Goal: Transaction & Acquisition: Purchase product/service

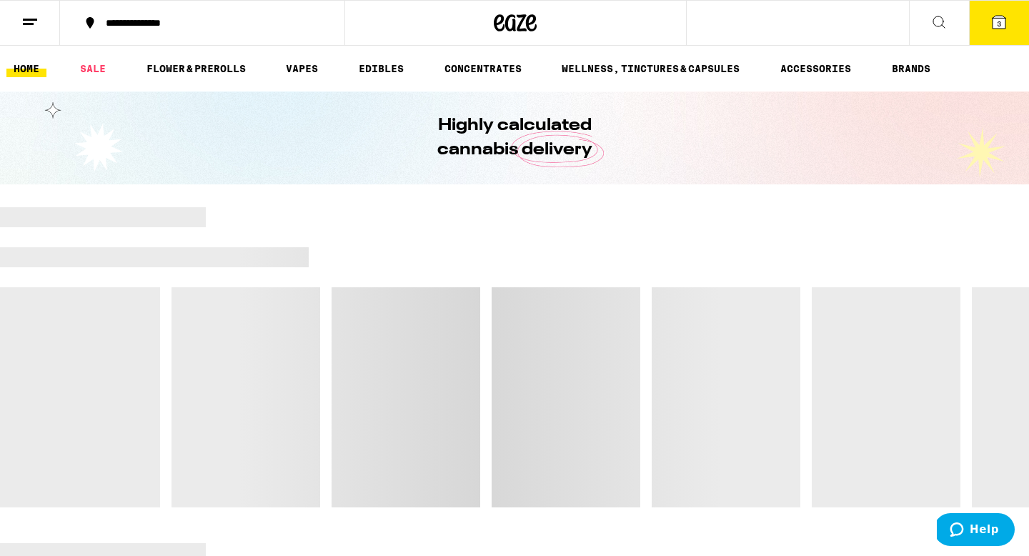
click at [1004, 19] on icon at bounding box center [999, 22] width 13 height 13
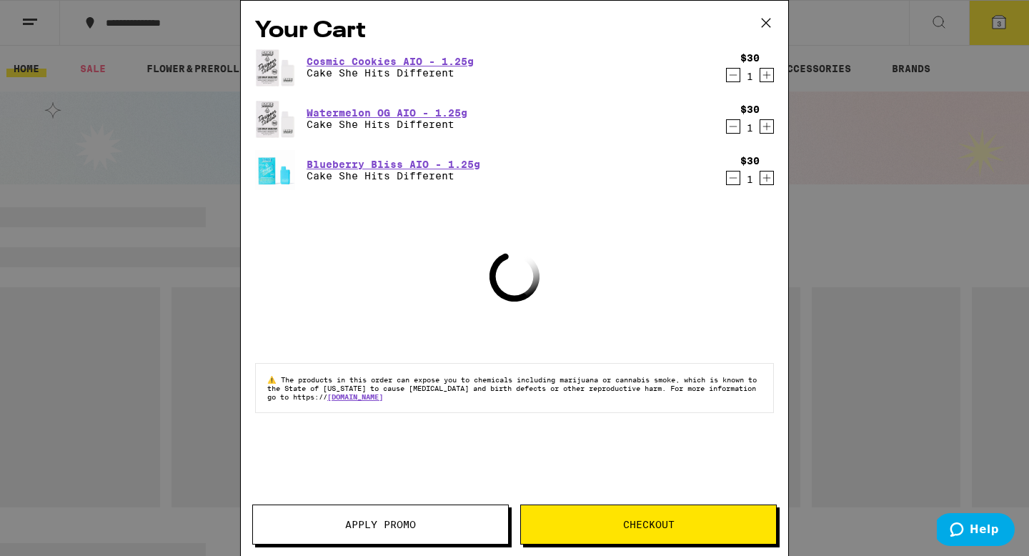
click at [733, 84] on icon "Decrement" at bounding box center [733, 74] width 13 height 17
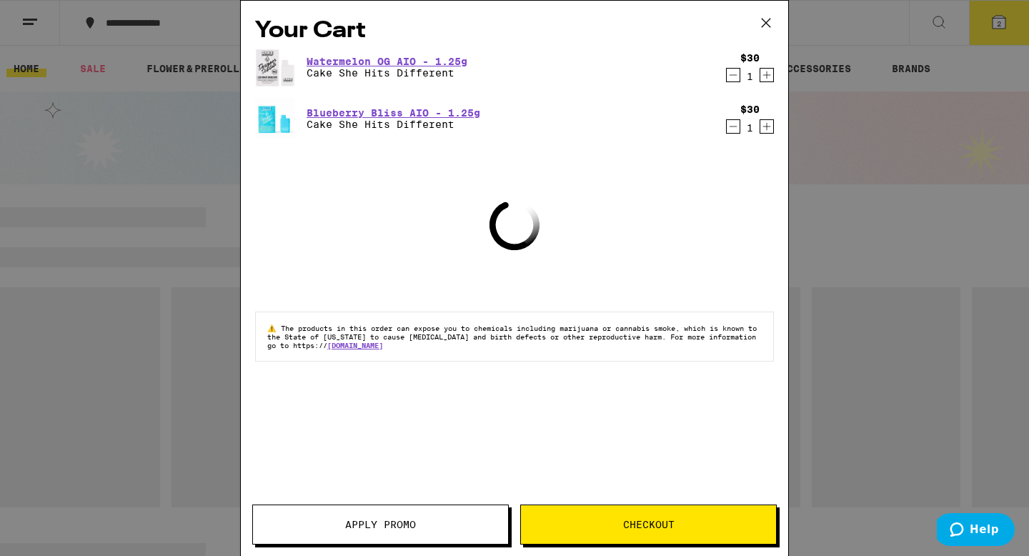
click at [733, 84] on icon "Decrement" at bounding box center [733, 74] width 13 height 17
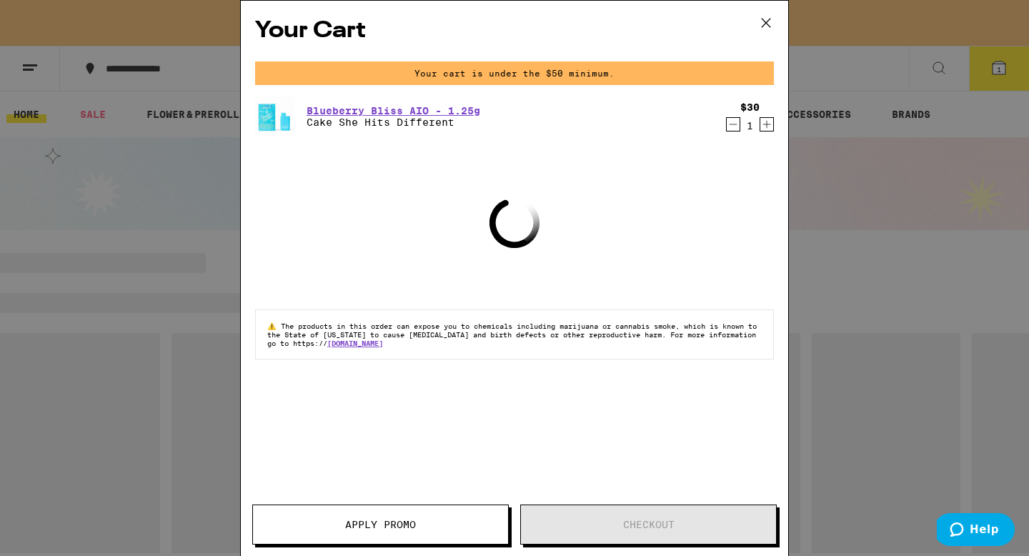
click at [732, 119] on icon "Decrement" at bounding box center [733, 124] width 13 height 17
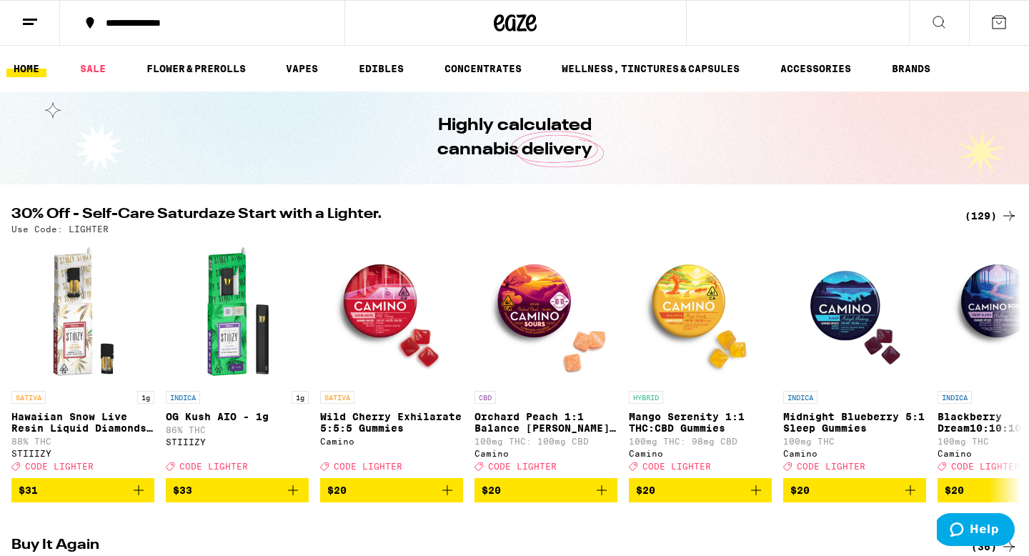
click at [984, 219] on div "(129)" at bounding box center [991, 215] width 53 height 17
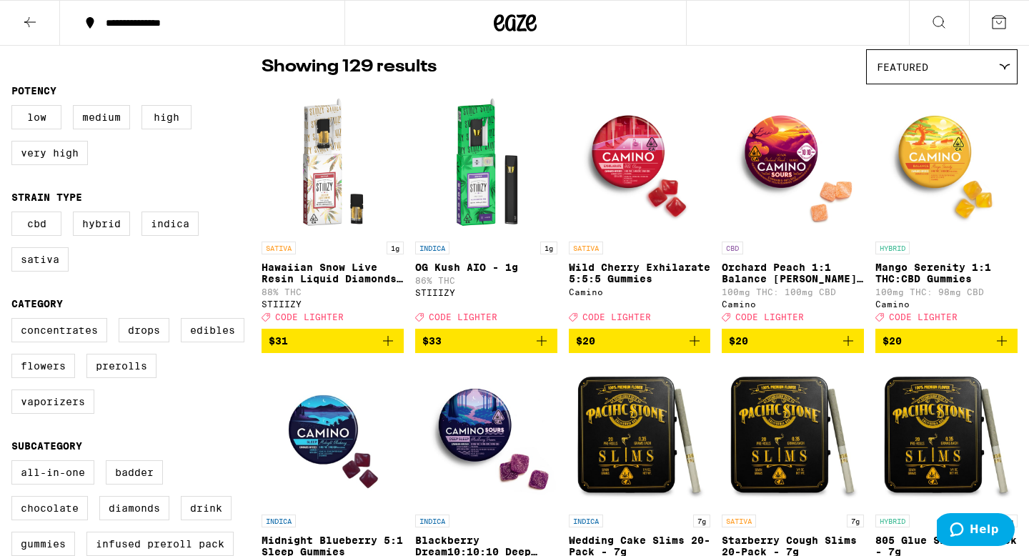
scroll to position [117, 0]
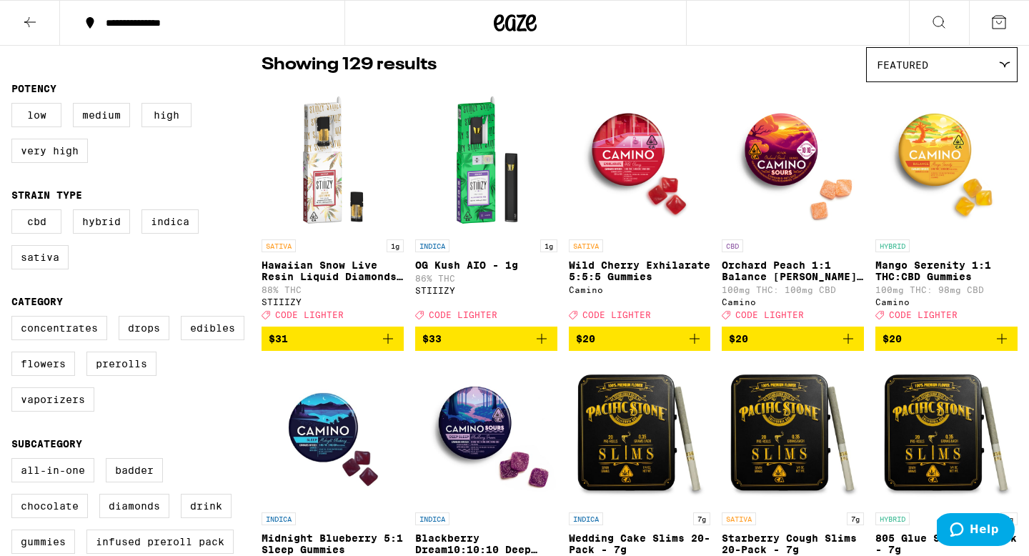
click at [615, 134] on img "Open page for Wild Cherry Exhilarate 5:5:5 Gummies from Camino" at bounding box center [640, 160] width 142 height 143
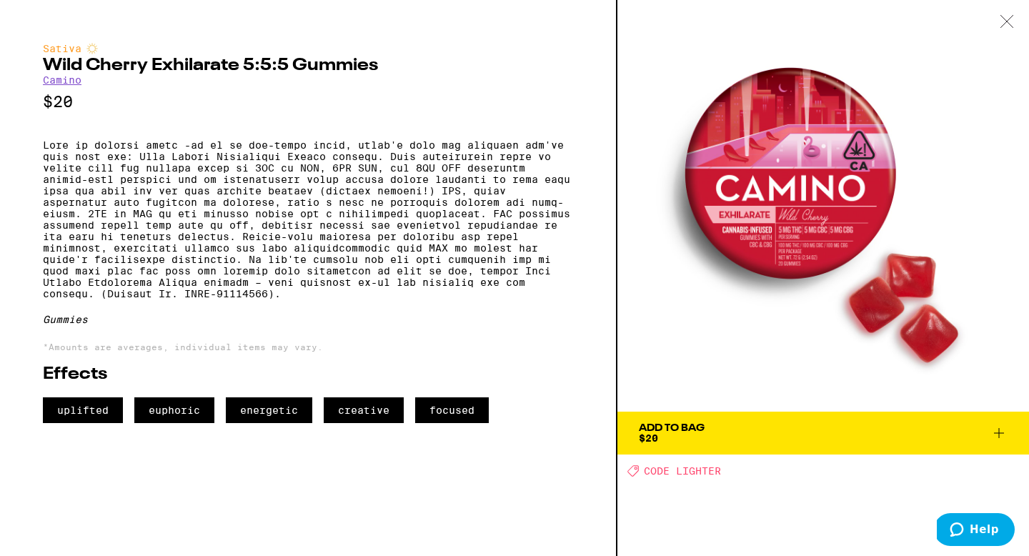
click at [1007, 20] on icon at bounding box center [1007, 21] width 14 height 13
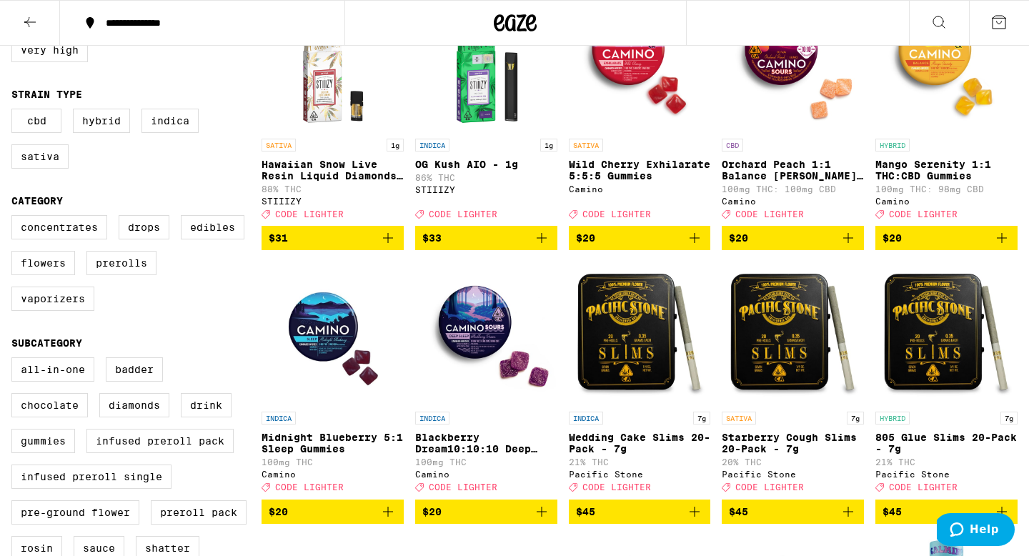
scroll to position [227, 0]
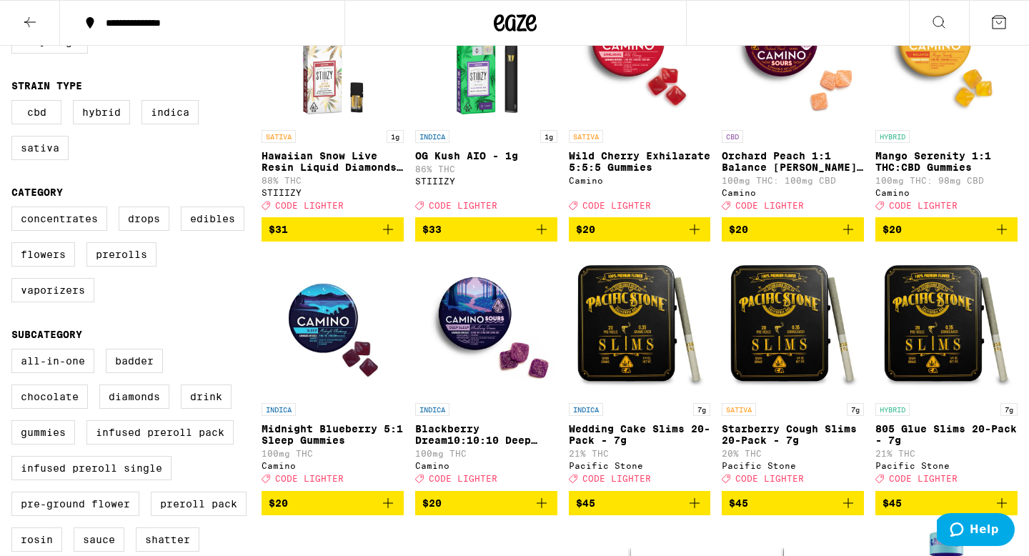
click at [301, 367] on img "Open page for Midnight Blueberry 5:1 Sleep Gummies from Camino" at bounding box center [333, 324] width 142 height 143
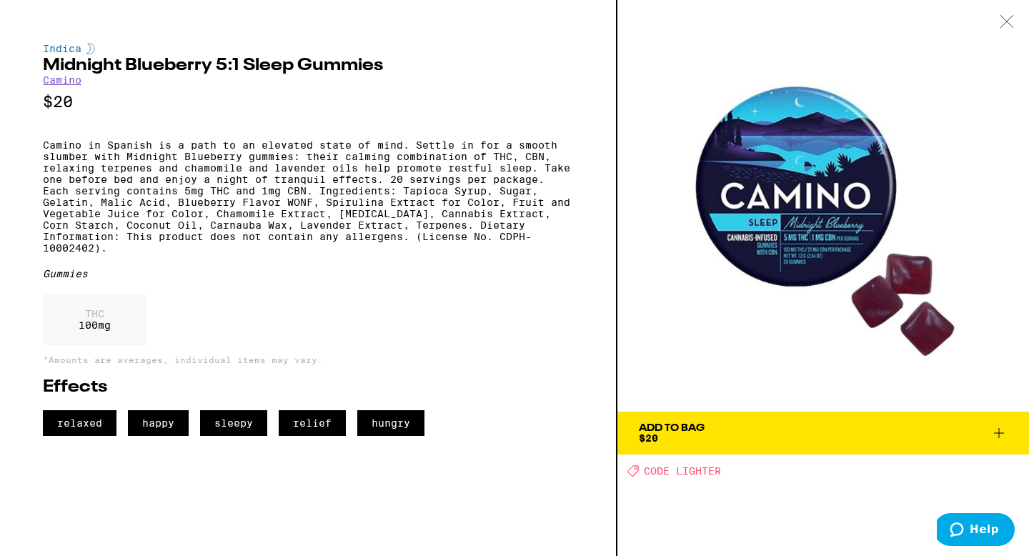
click at [1005, 21] on icon at bounding box center [1007, 21] width 14 height 13
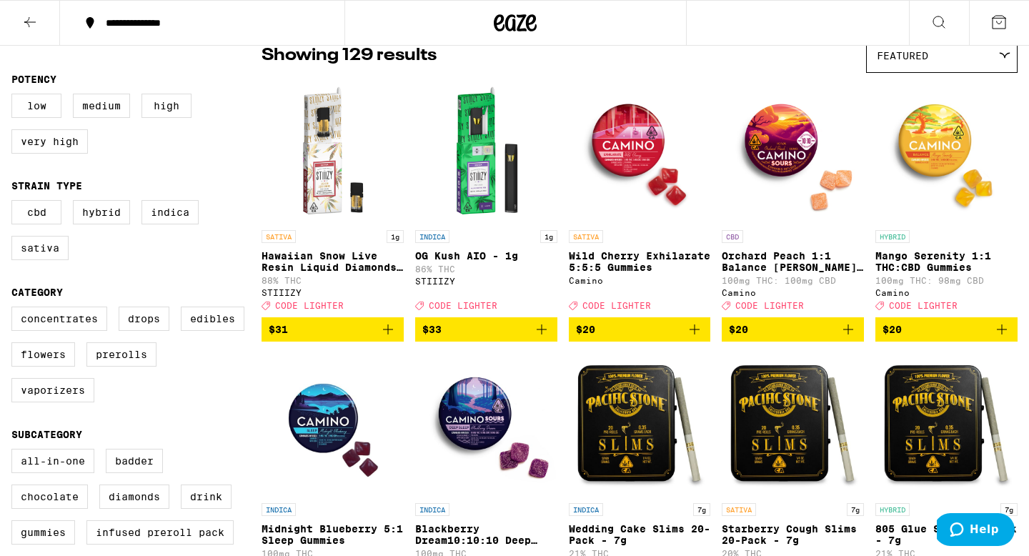
scroll to position [103, 0]
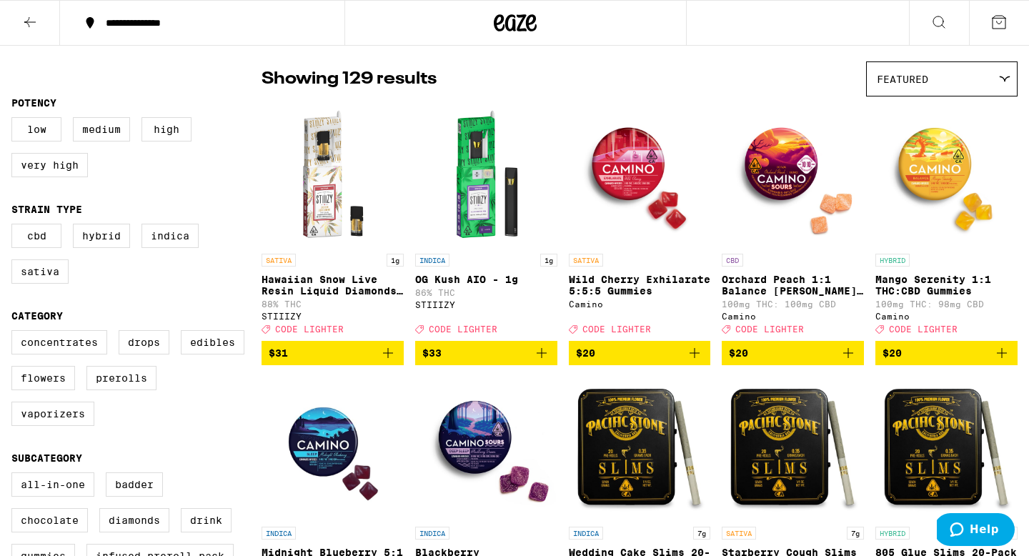
click at [798, 205] on img "Open page for Orchard Peach 1:1 Balance Sours Gummies from Camino" at bounding box center [793, 175] width 142 height 143
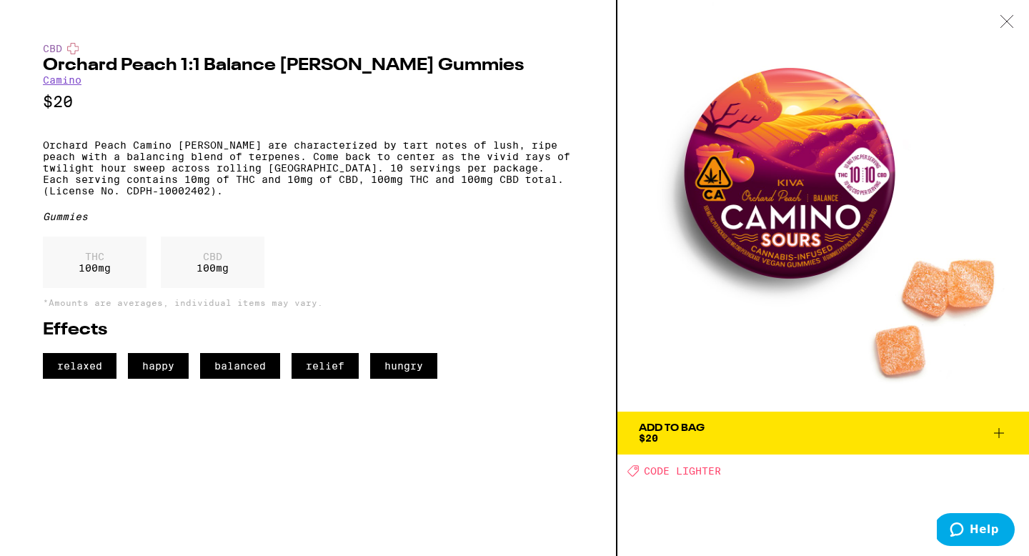
click at [1012, 23] on icon at bounding box center [1007, 21] width 14 height 13
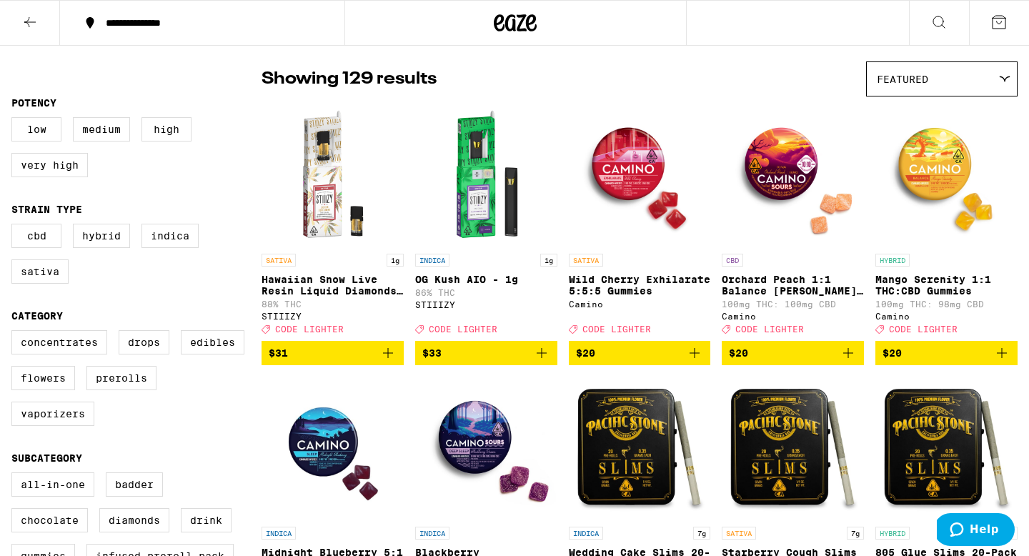
click at [953, 197] on img "Open page for Mango Serenity 1:1 THC:CBD Gummies from Camino" at bounding box center [946, 175] width 142 height 143
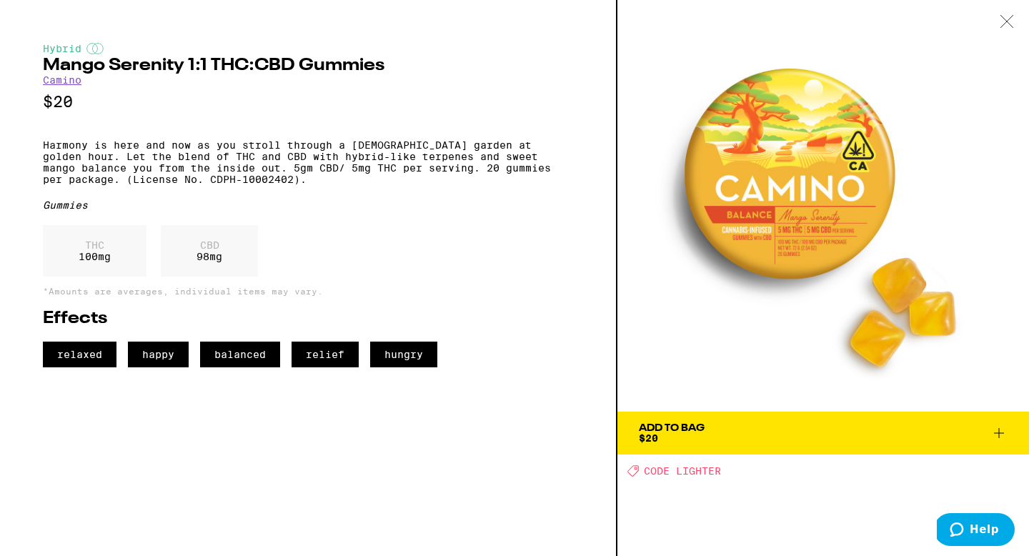
click at [849, 263] on img at bounding box center [823, 206] width 412 height 412
click at [814, 257] on img at bounding box center [823, 206] width 412 height 412
click at [730, 430] on span "Add To Bag $20" at bounding box center [823, 433] width 369 height 20
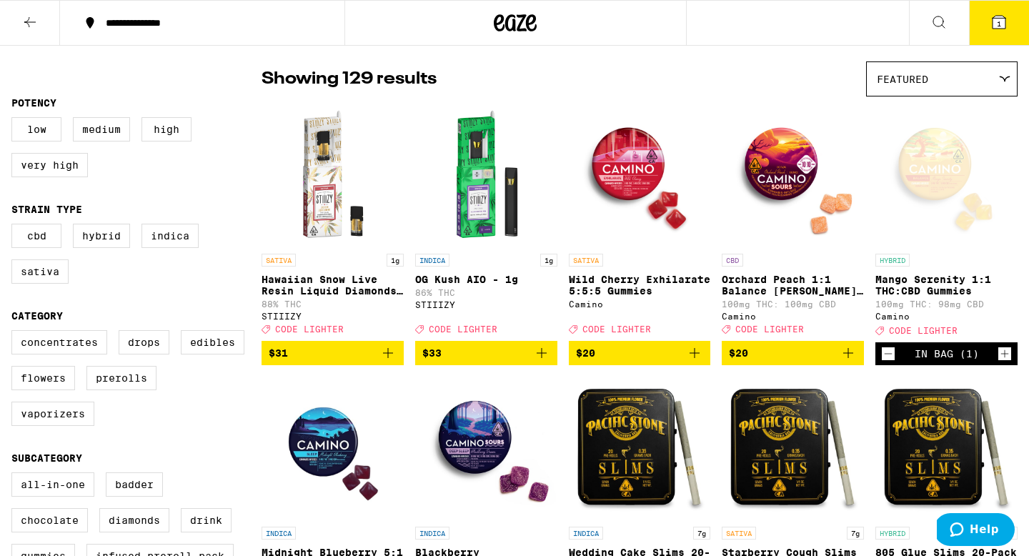
click at [550, 365] on button "$33" at bounding box center [486, 353] width 142 height 24
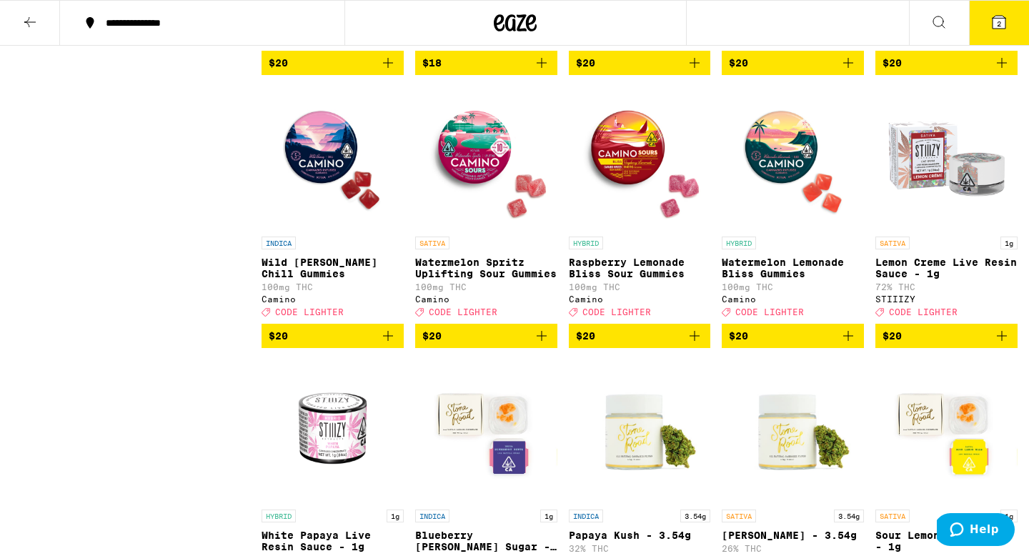
scroll to position [2307, 0]
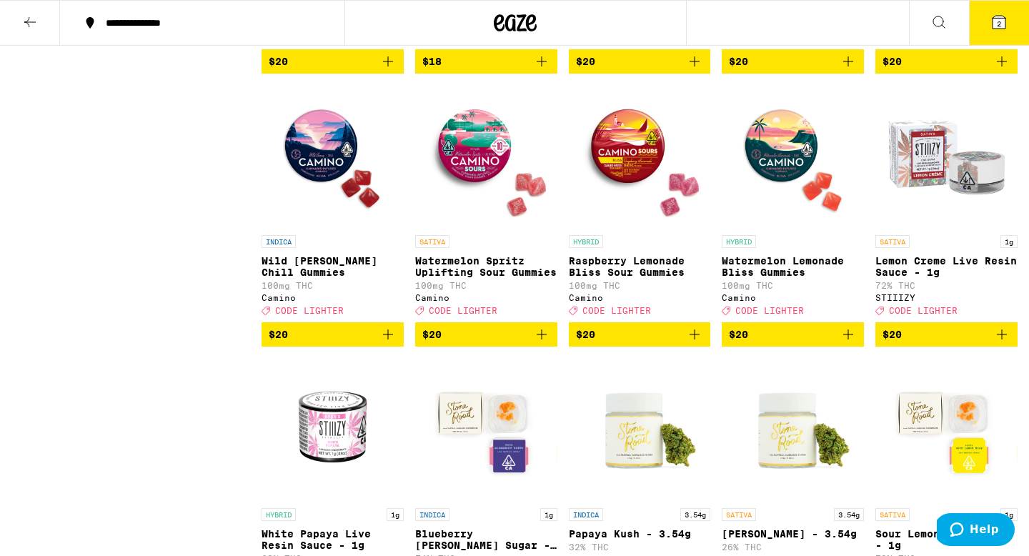
click at [635, 228] on img "Open page for Raspberry Lemonade Bliss Sour Gummies from Camino" at bounding box center [640, 156] width 142 height 143
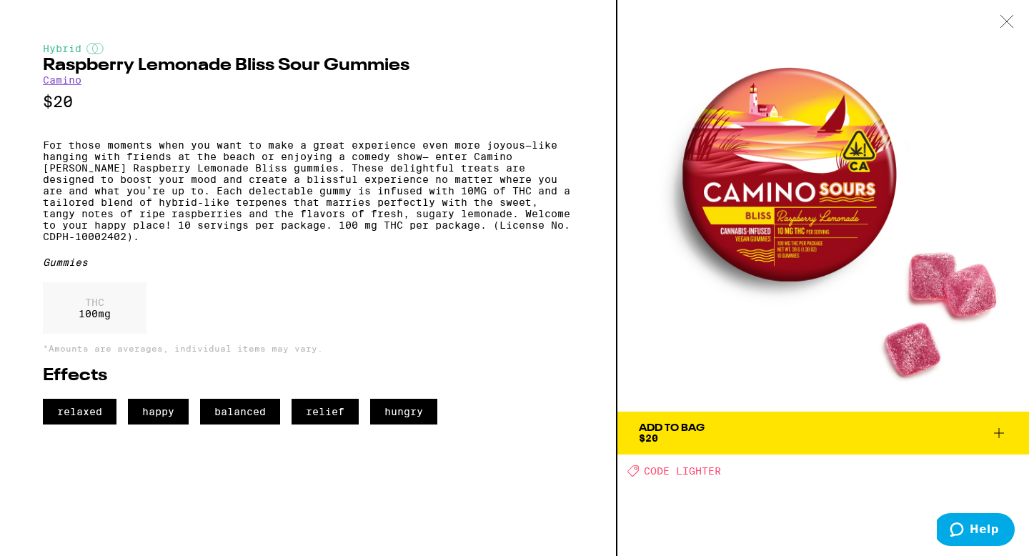
click at [1013, 19] on icon at bounding box center [1007, 21] width 14 height 13
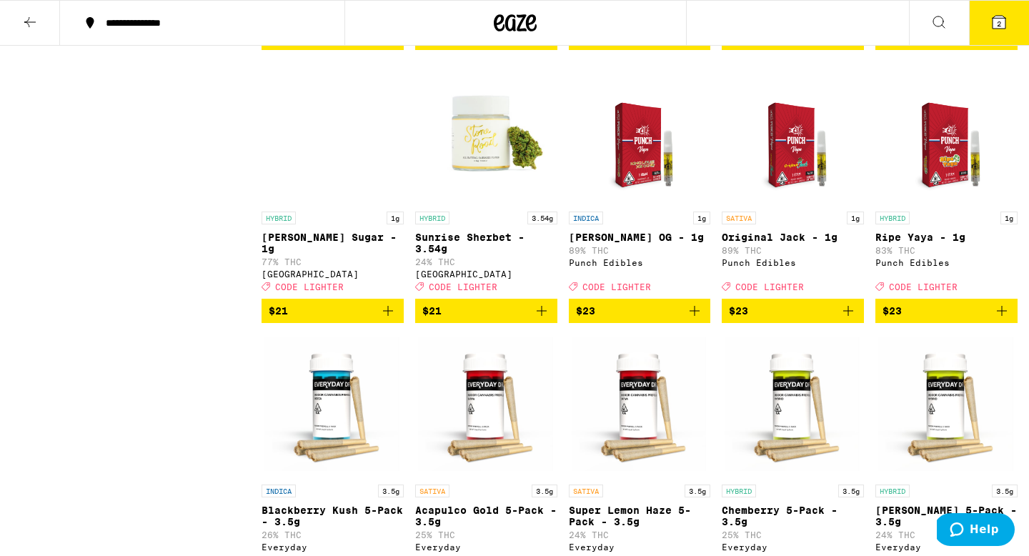
scroll to position [3003, 0]
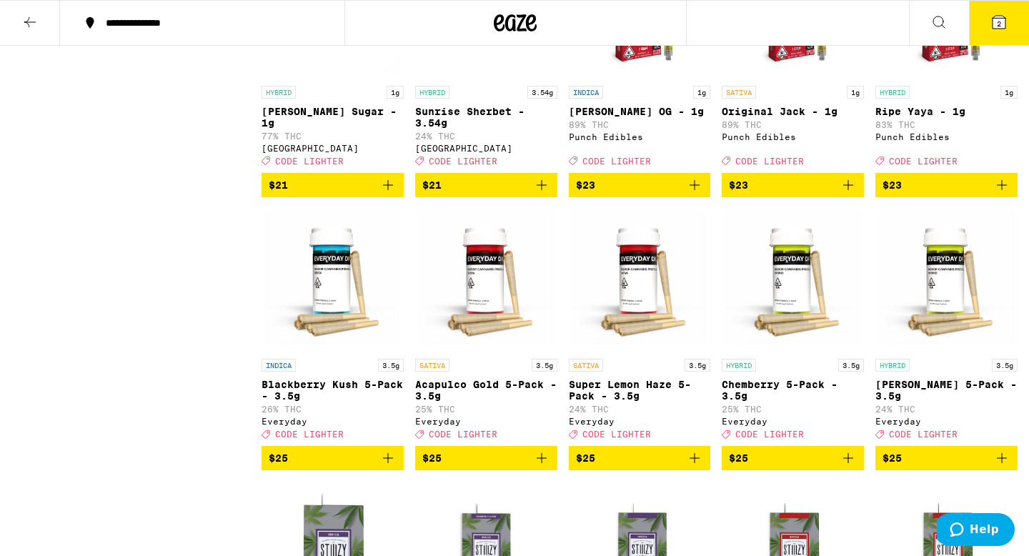
click at [694, 190] on icon "Add to bag" at bounding box center [695, 185] width 10 height 10
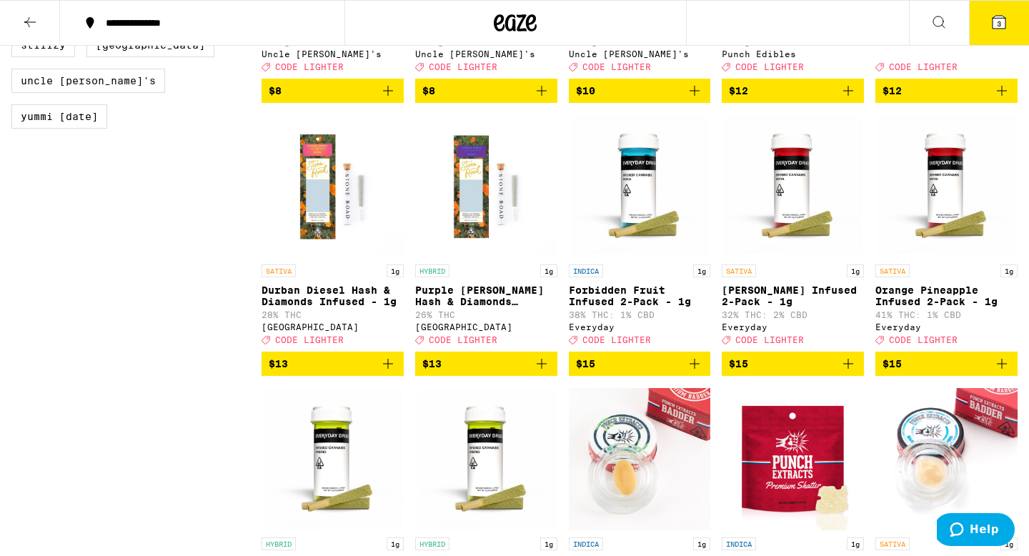
scroll to position [1155, 0]
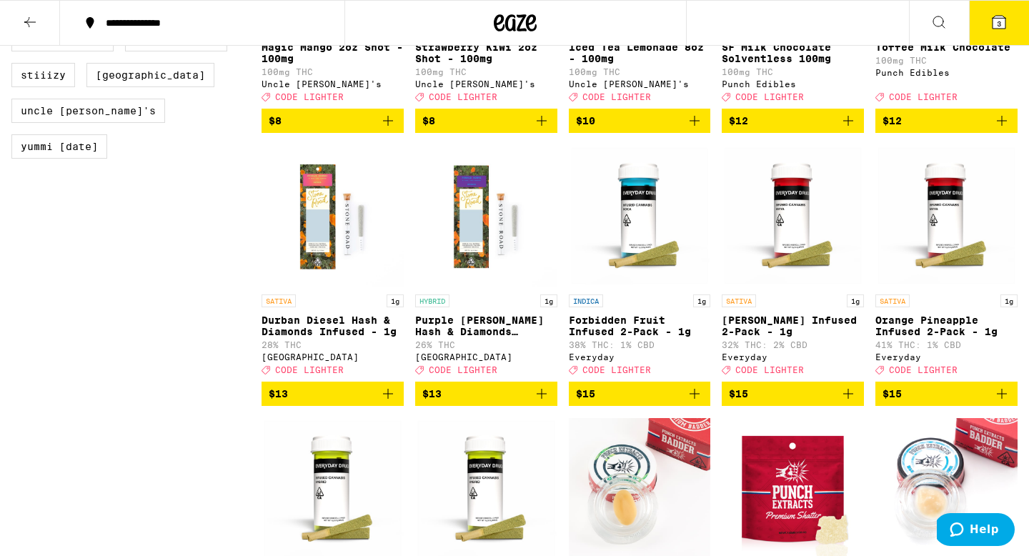
click at [1002, 22] on icon at bounding box center [999, 22] width 13 height 13
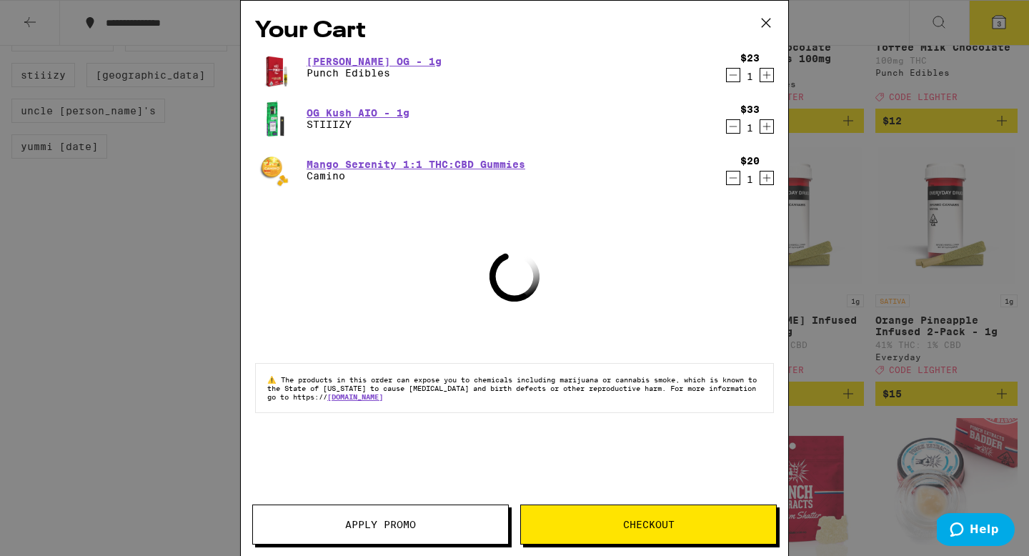
click at [763, 23] on icon at bounding box center [765, 22] width 21 height 21
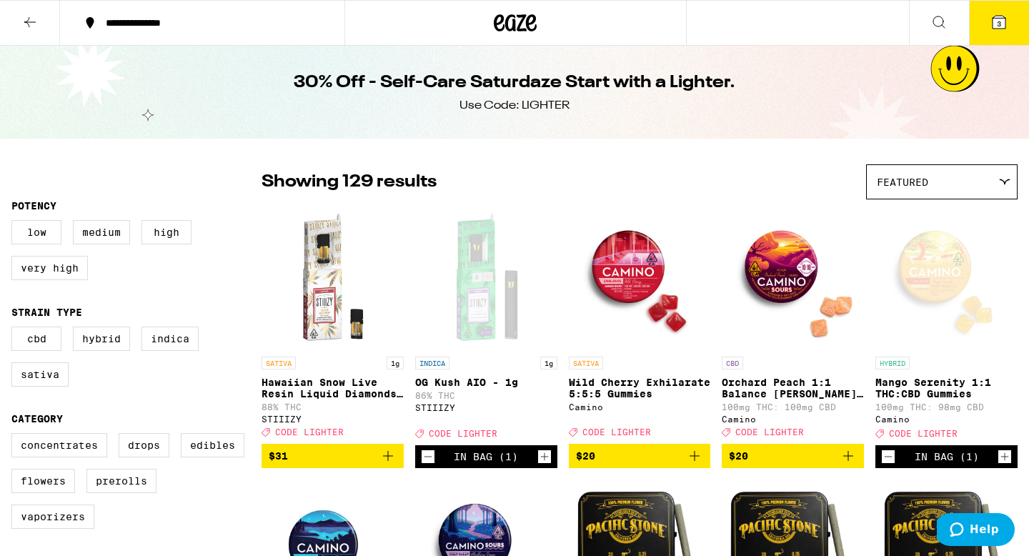
click at [993, 14] on icon at bounding box center [998, 22] width 17 height 17
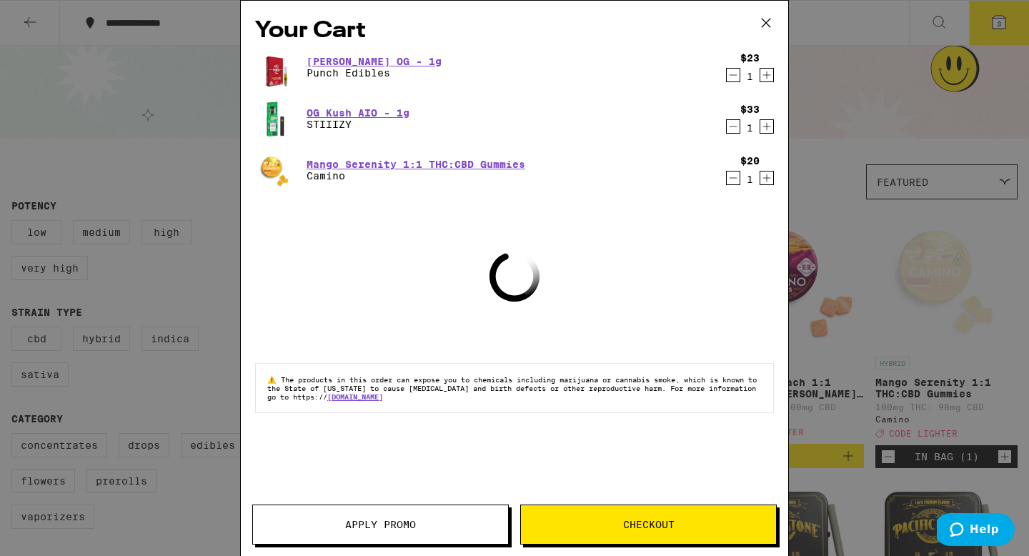
click at [417, 518] on button "Apply Promo" at bounding box center [380, 525] width 257 height 40
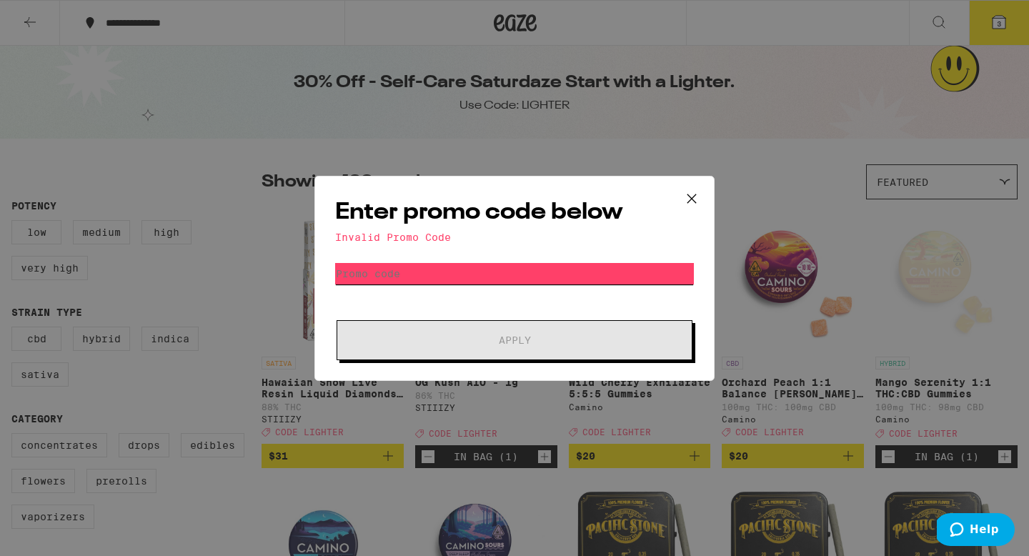
click at [434, 273] on input "Promo Code" at bounding box center [514, 273] width 359 height 21
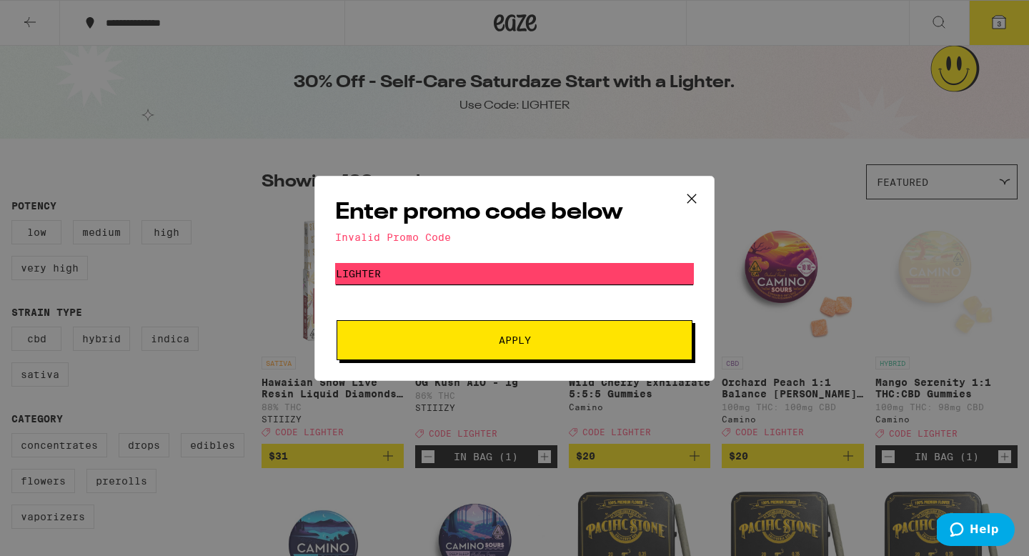
type input "lighter"
click at [501, 352] on button "Apply" at bounding box center [515, 340] width 356 height 40
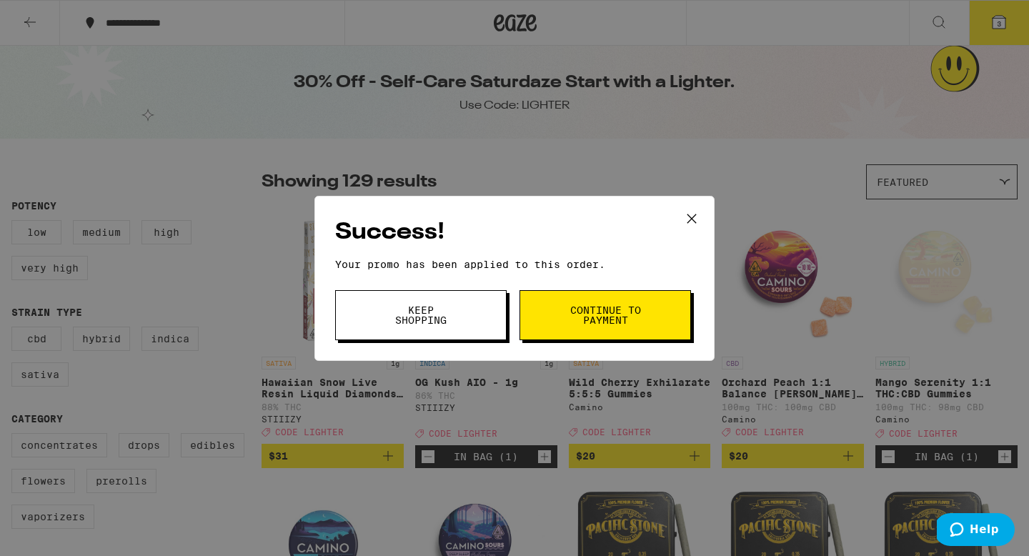
click at [642, 313] on button "Continue to payment" at bounding box center [606, 315] width 172 height 50
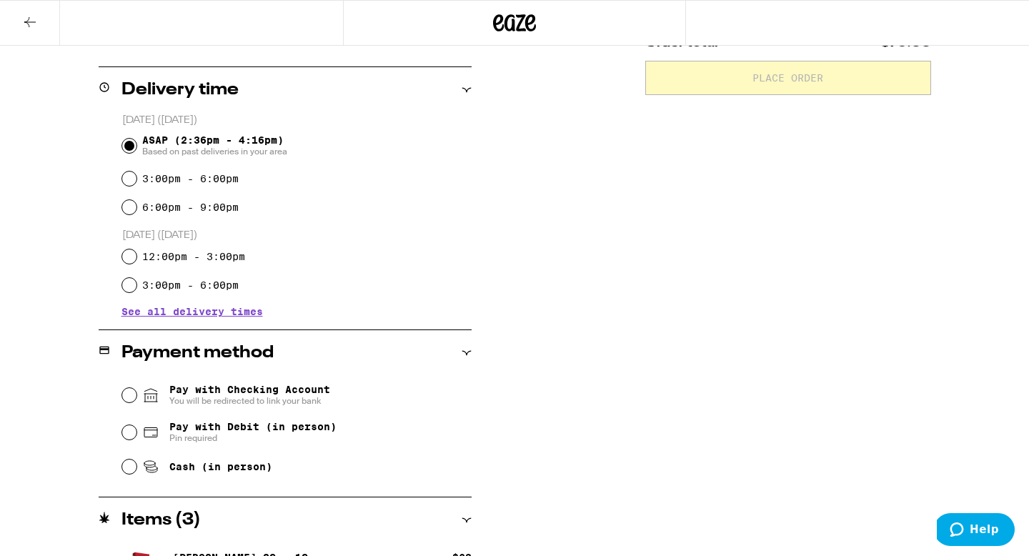
scroll to position [448, 0]
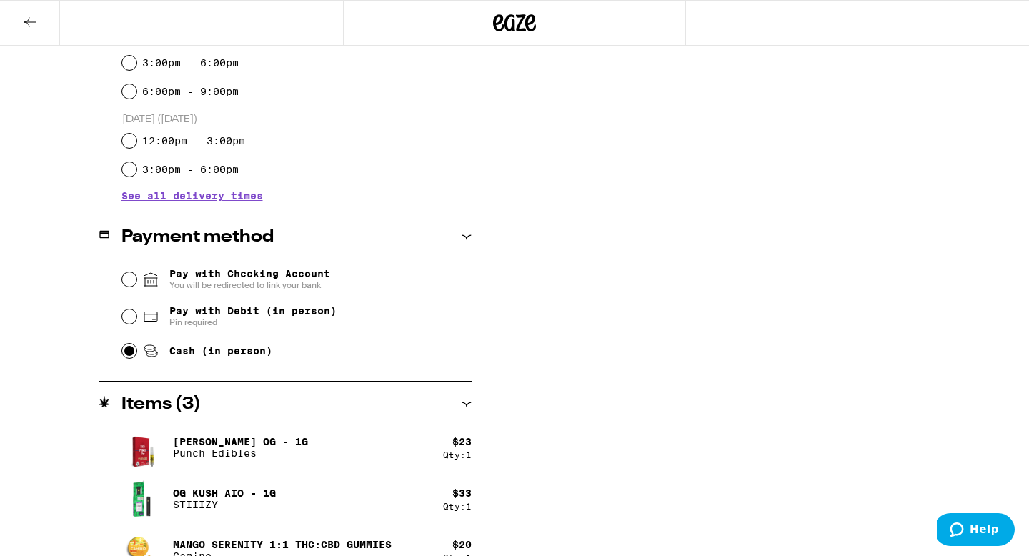
click at [128, 352] on input "Cash (in person)" at bounding box center [129, 351] width 14 height 14
radio input "true"
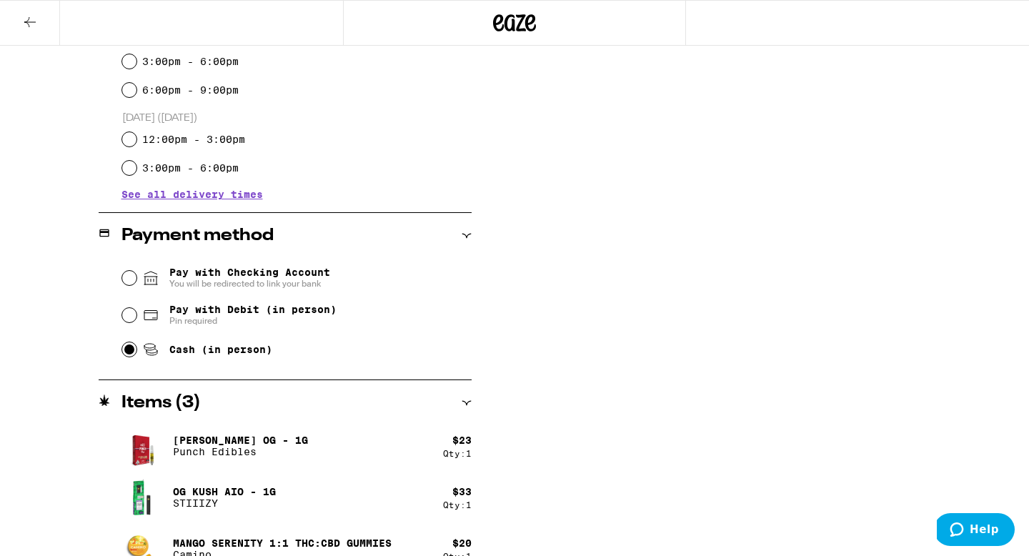
scroll to position [475, 0]
